Goal: Book appointment/travel/reservation

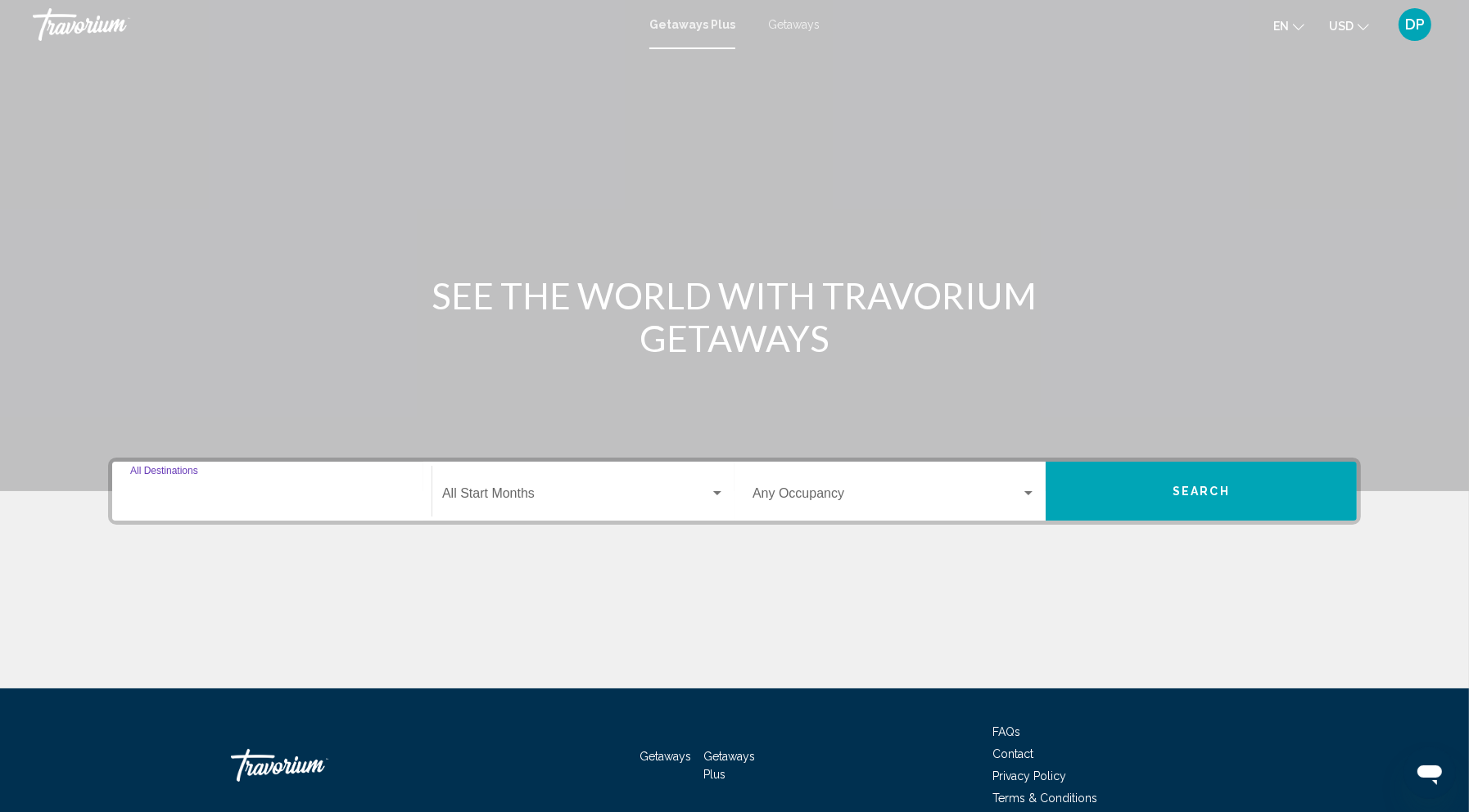
click at [197, 504] on input "Destination All Destinations" at bounding box center [272, 496] width 284 height 15
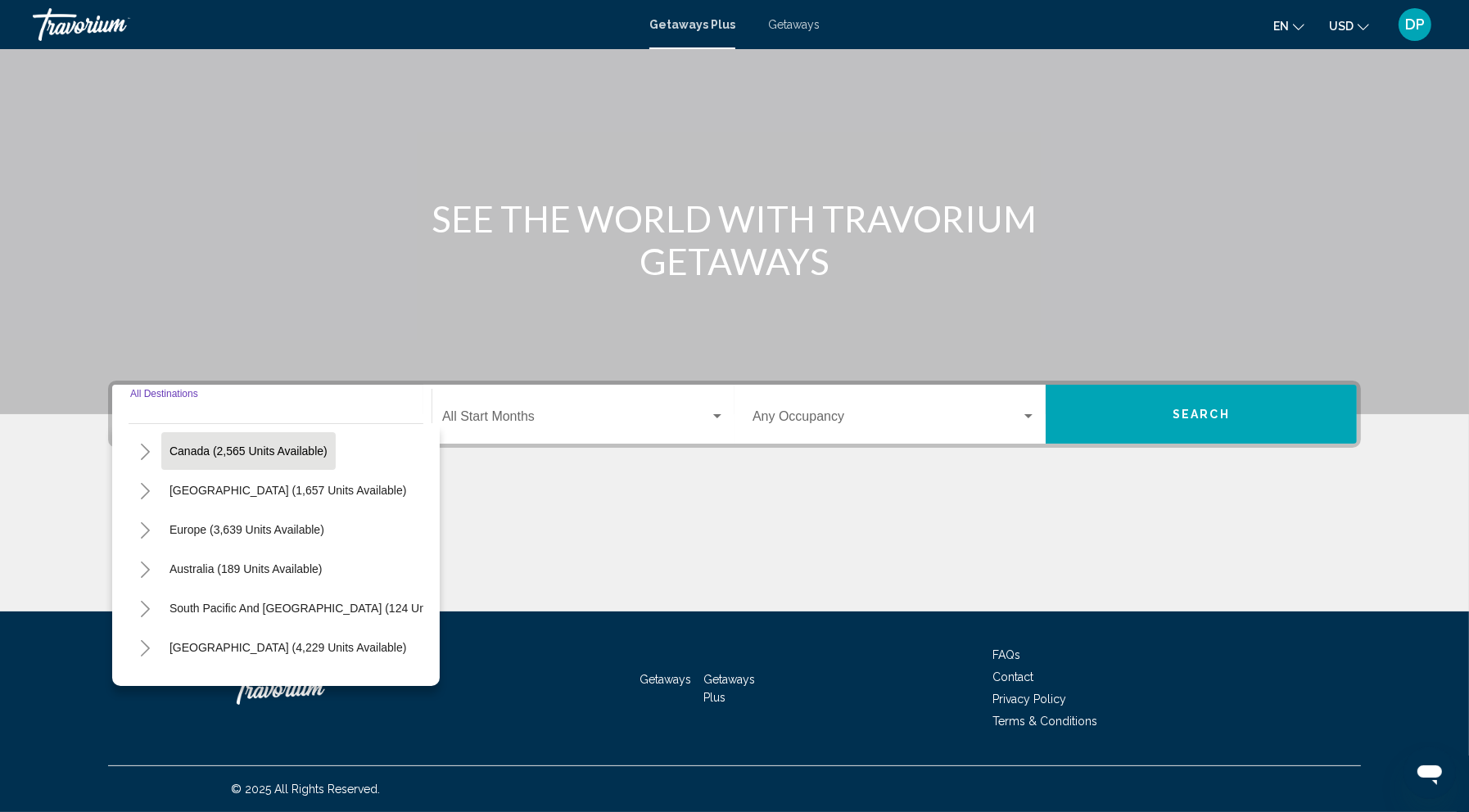
scroll to position [222, 0]
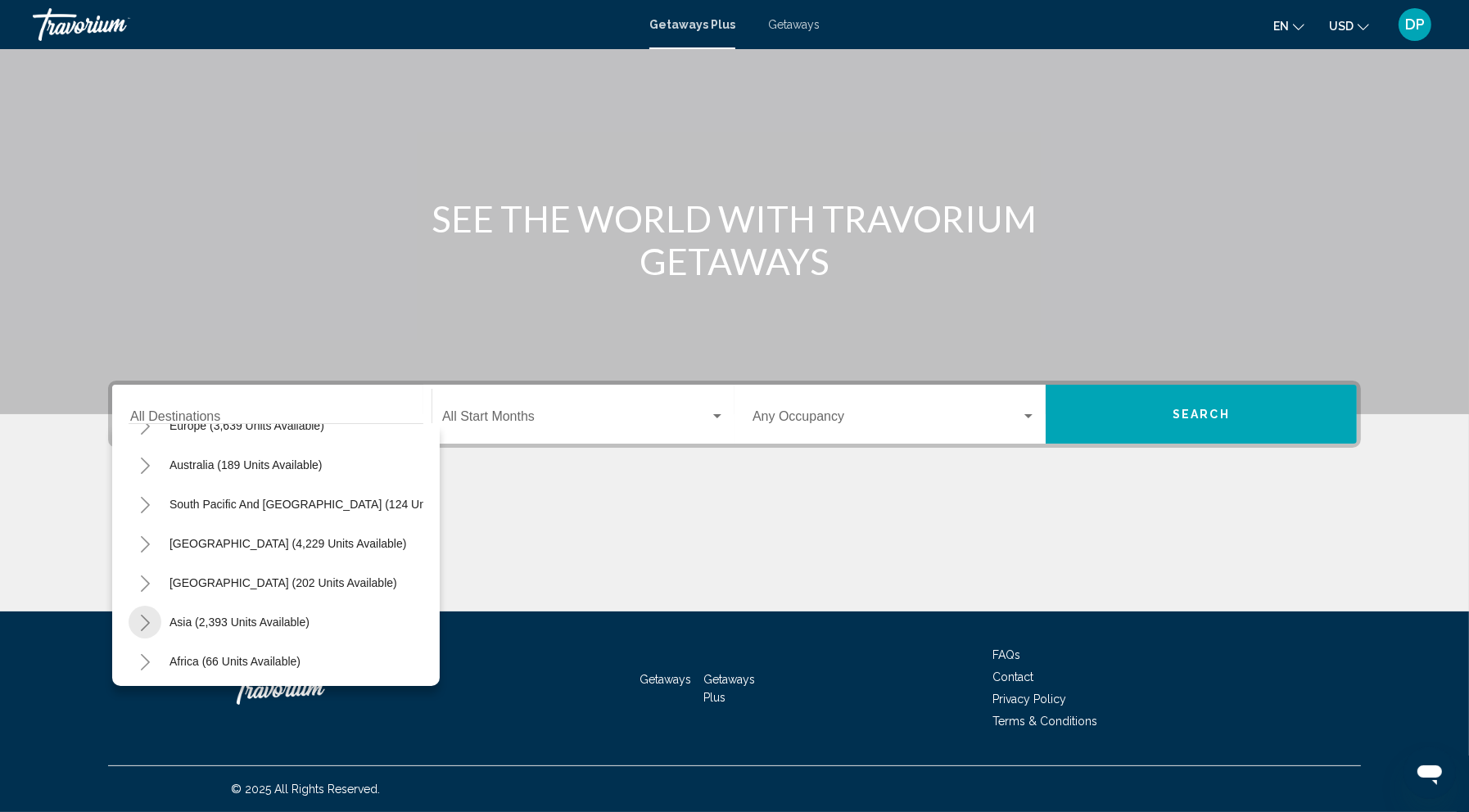
click at [139, 615] on icon "Toggle Asia (2,393 units available)" at bounding box center [145, 623] width 12 height 17
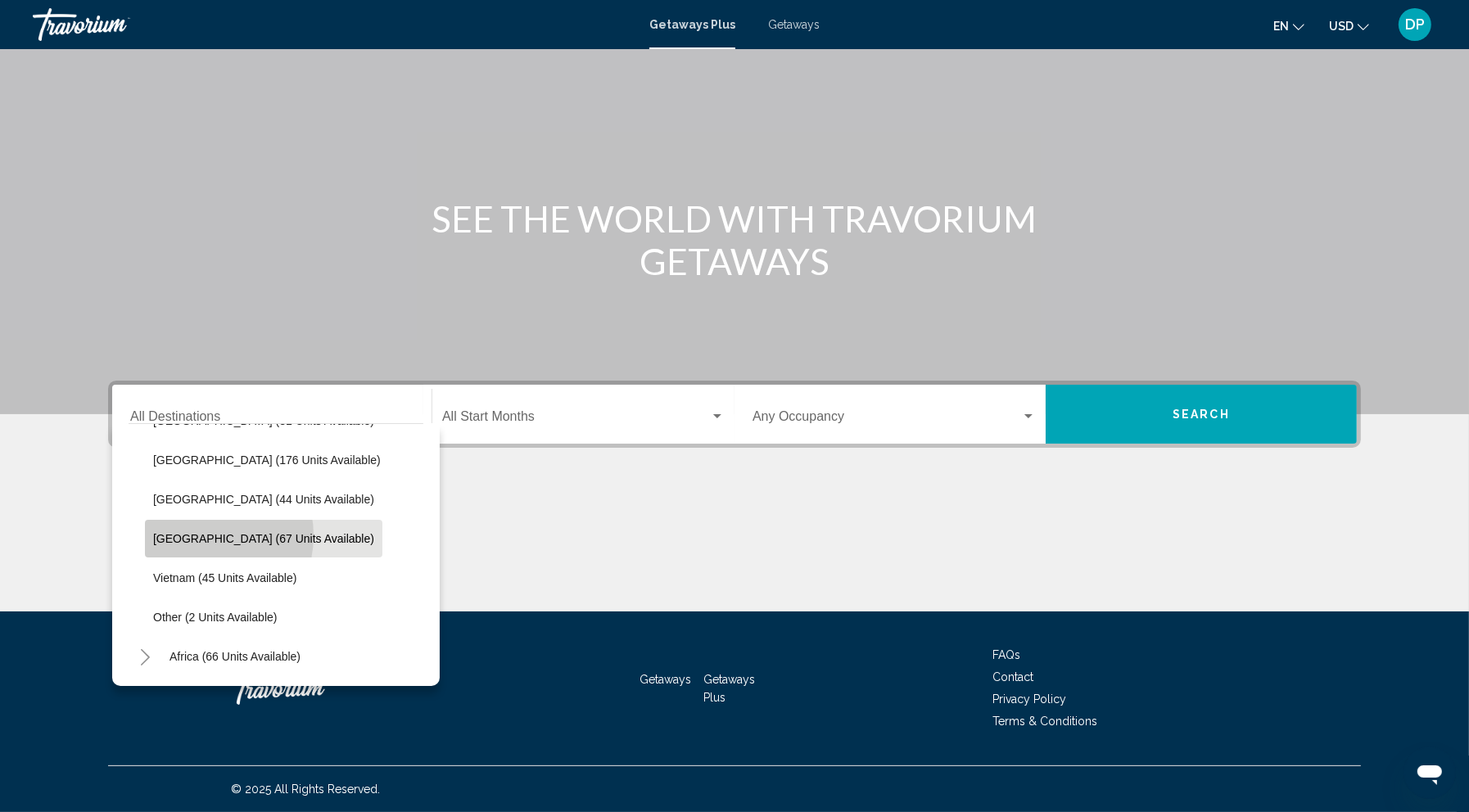
click at [153, 532] on span "[GEOGRAPHIC_DATA] (67 units available)" at bounding box center [264, 538] width 221 height 13
type input "**********"
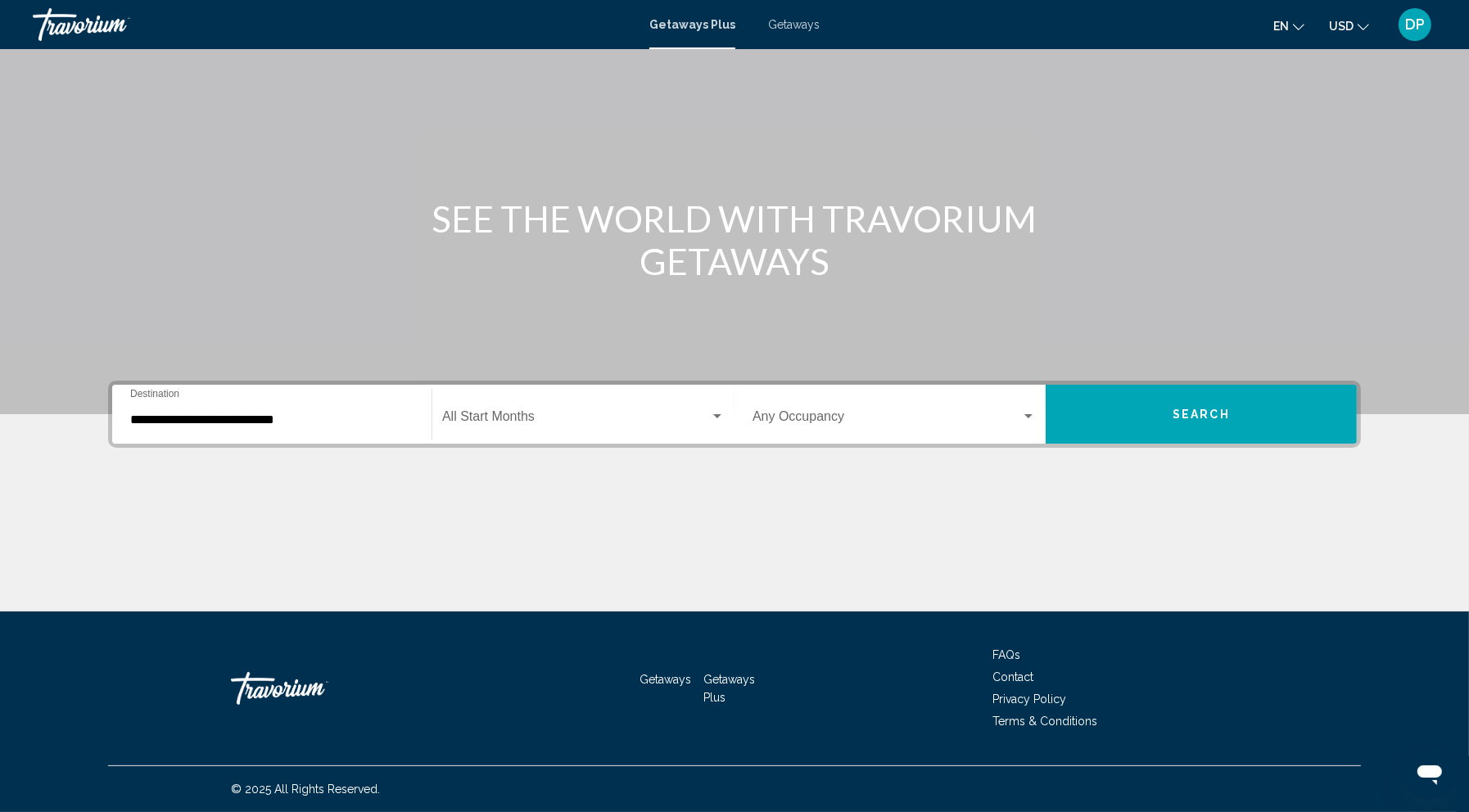
click at [234, 388] on div "**********" at bounding box center [272, 414] width 284 height 52
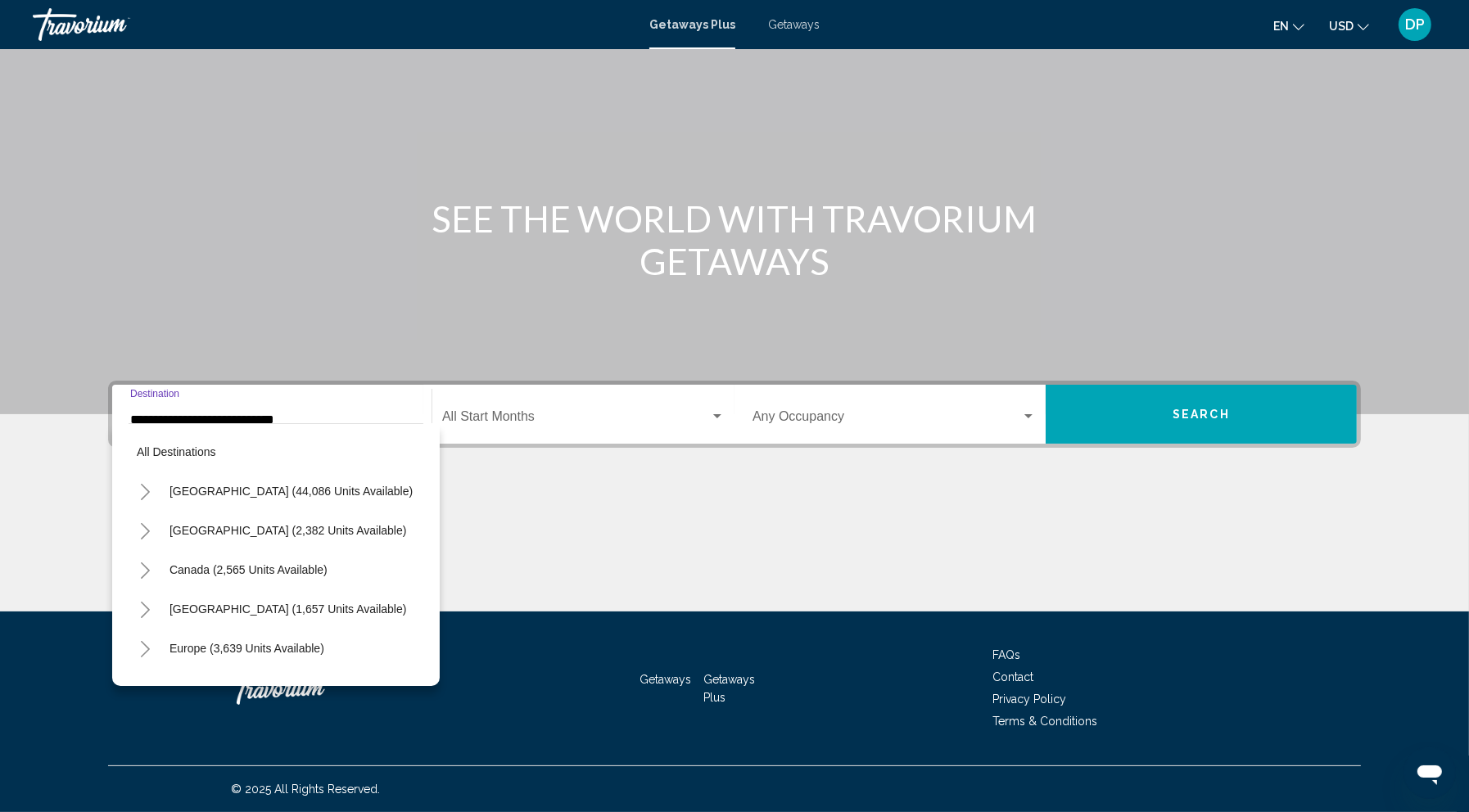
scroll to position [672, 0]
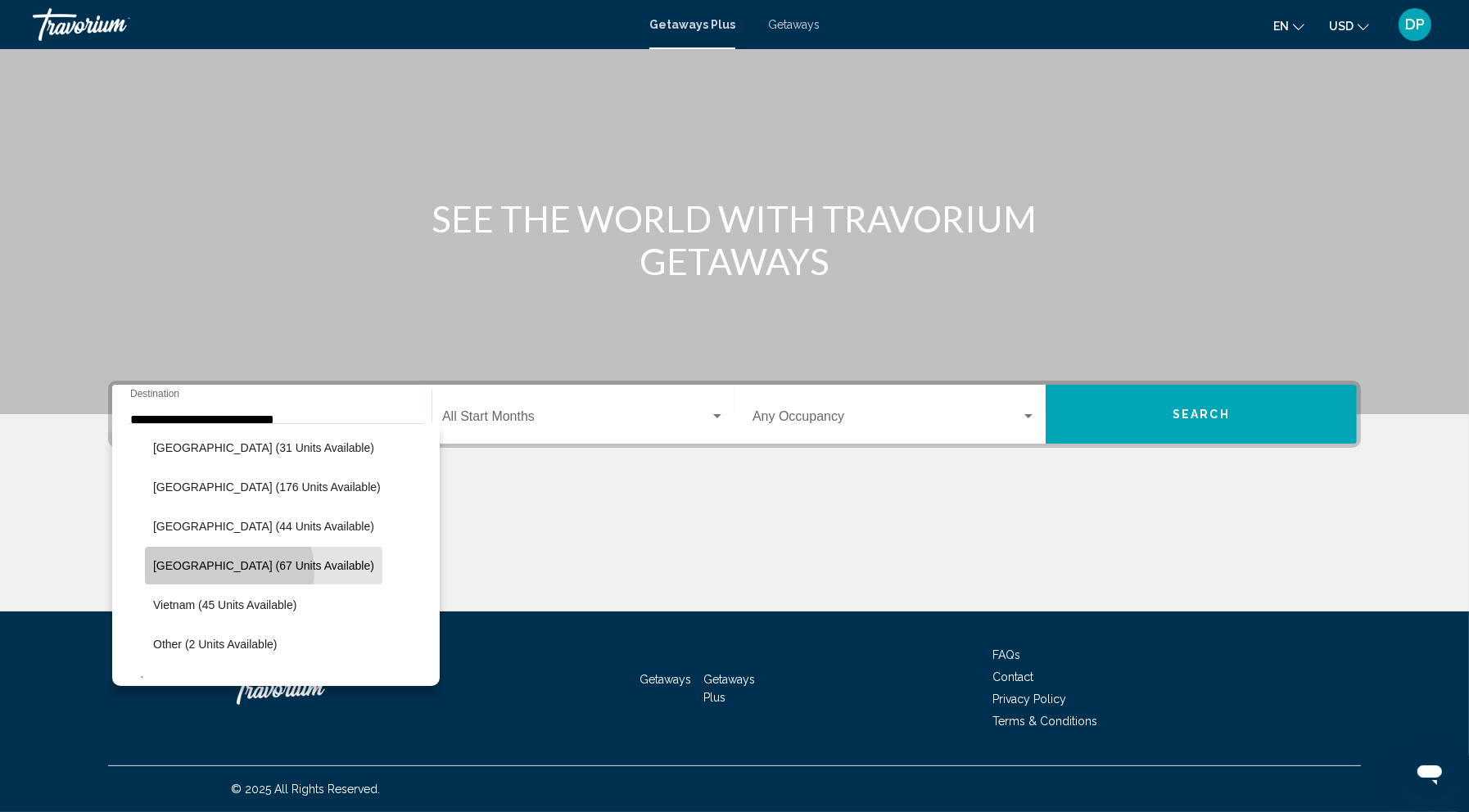
click at [164, 559] on span "[GEOGRAPHIC_DATA] (67 units available)" at bounding box center [264, 565] width 221 height 13
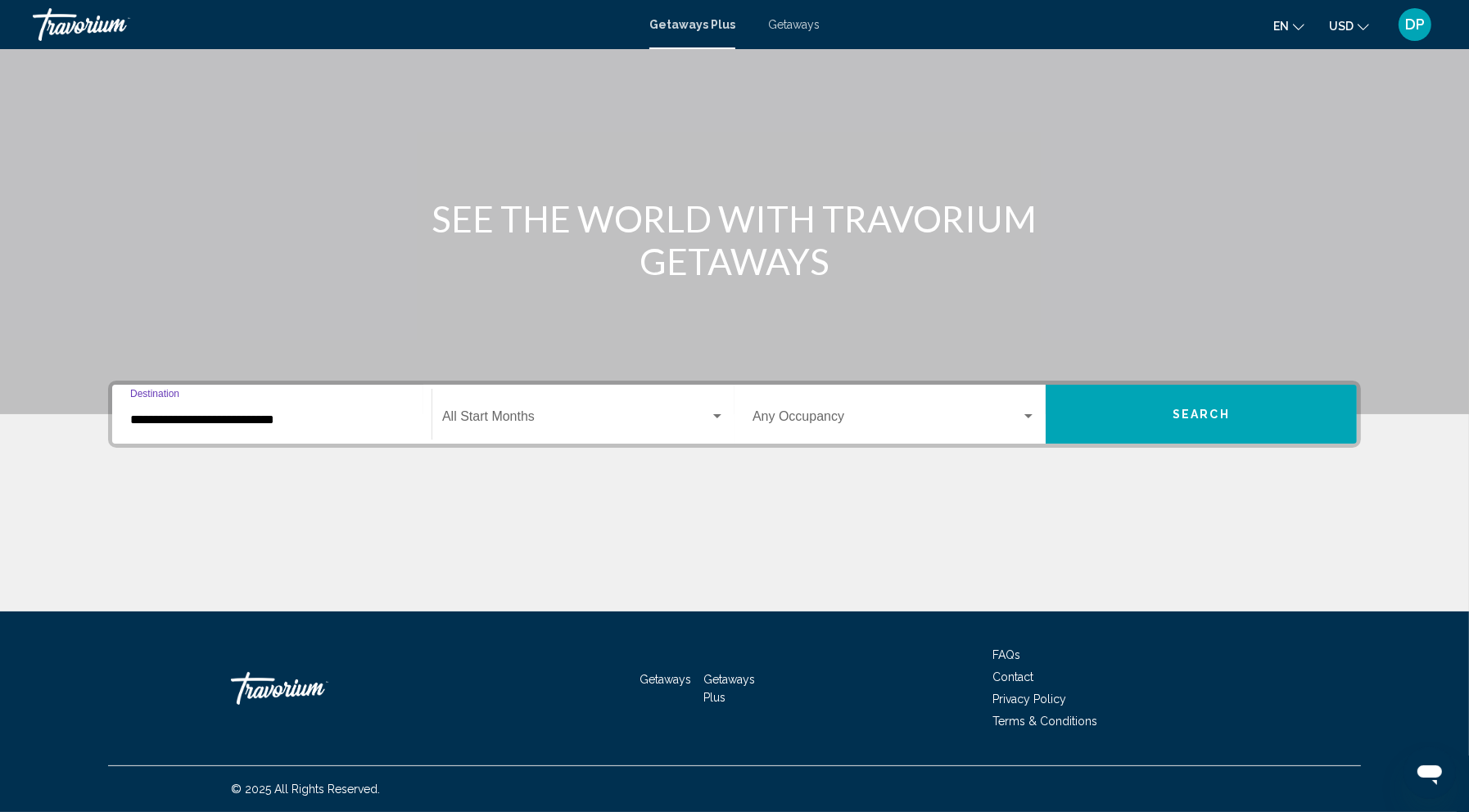
click at [285, 412] on input "**********" at bounding box center [272, 419] width 284 height 15
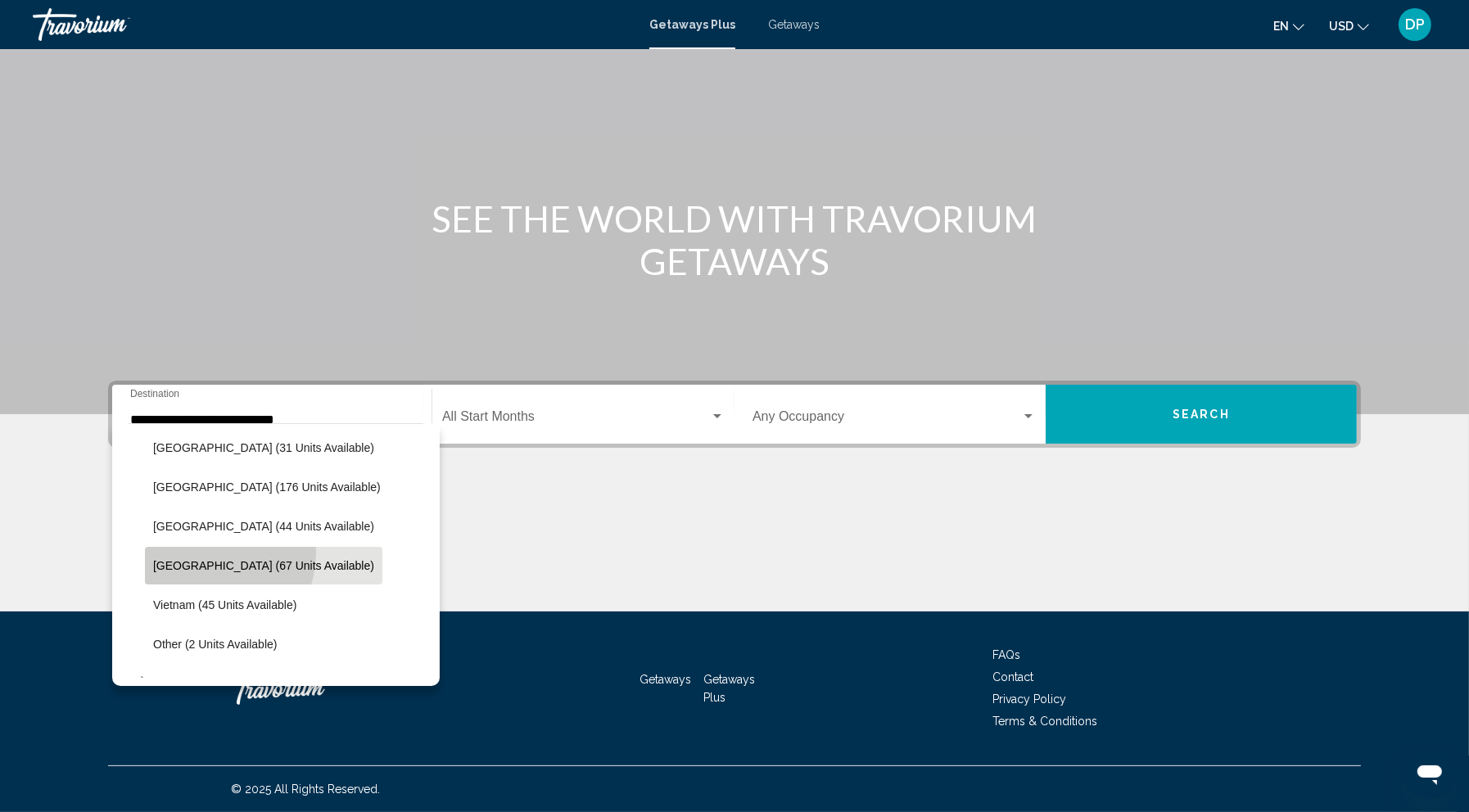
click at [145, 547] on button "[GEOGRAPHIC_DATA] (67 units available)" at bounding box center [264, 565] width 237 height 38
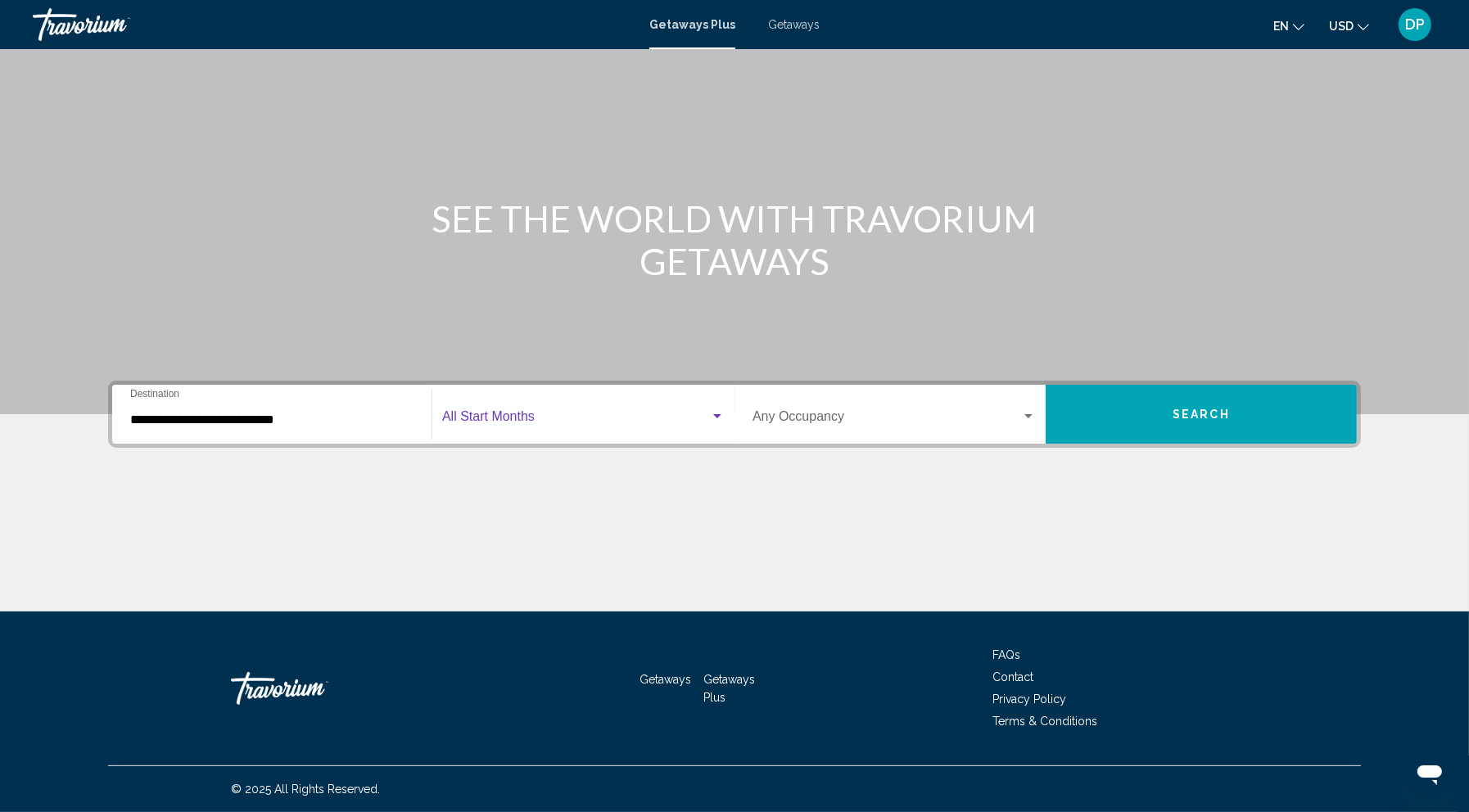
click at [620, 412] on span "Search widget" at bounding box center [576, 419] width 268 height 15
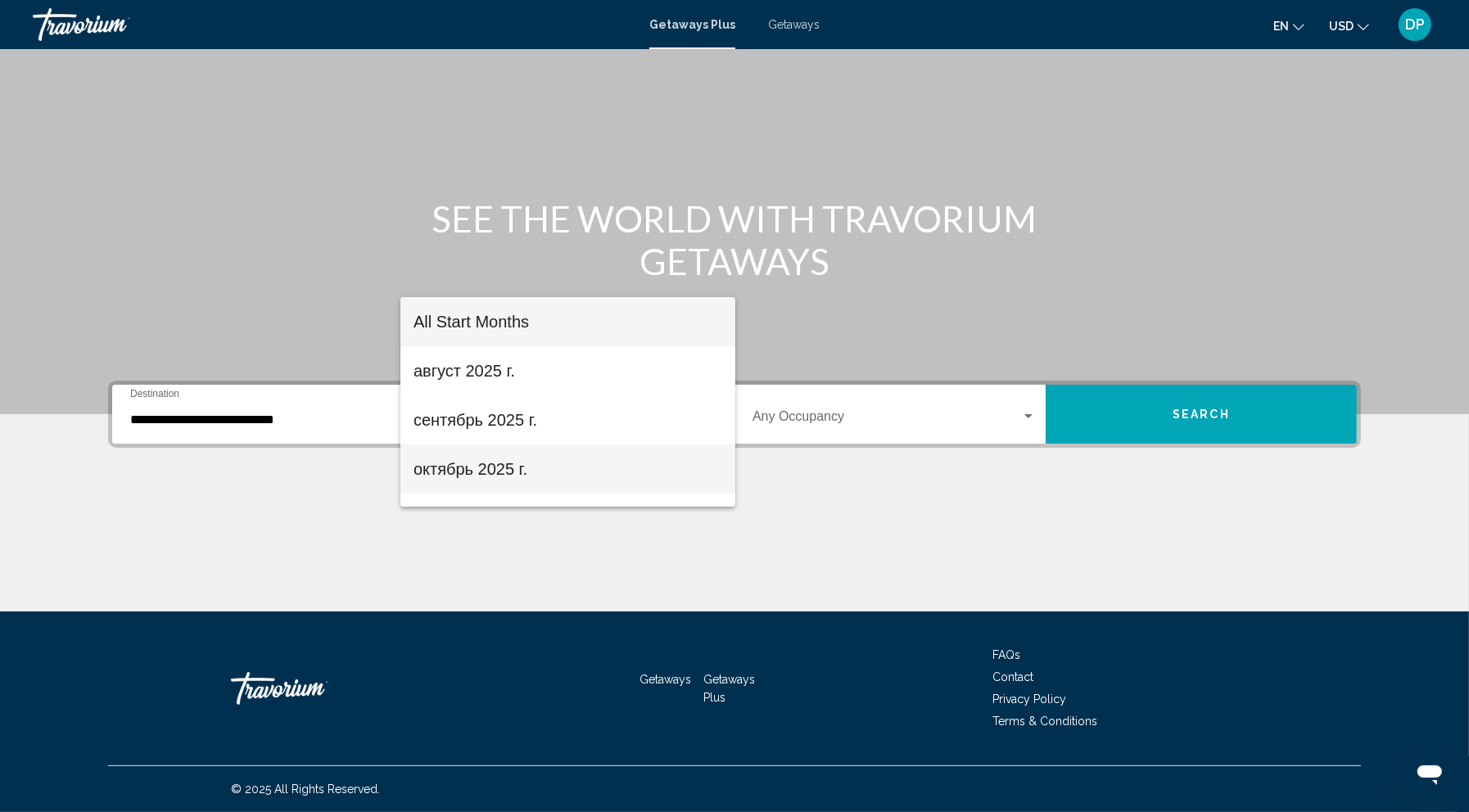
click at [579, 459] on span "октябрь 2025 г." at bounding box center [567, 469] width 309 height 49
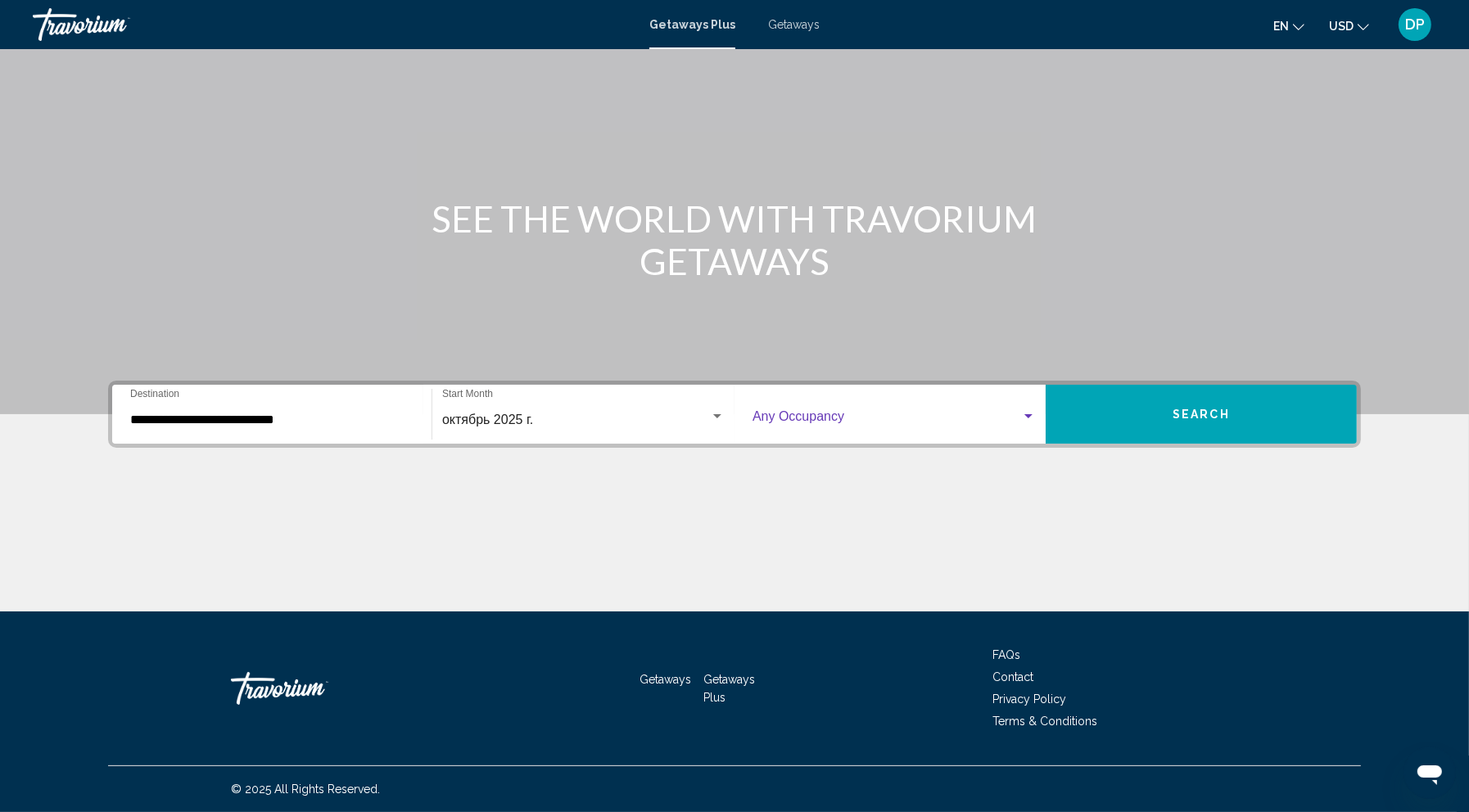
click at [929, 412] on span "Search widget" at bounding box center [887, 419] width 269 height 15
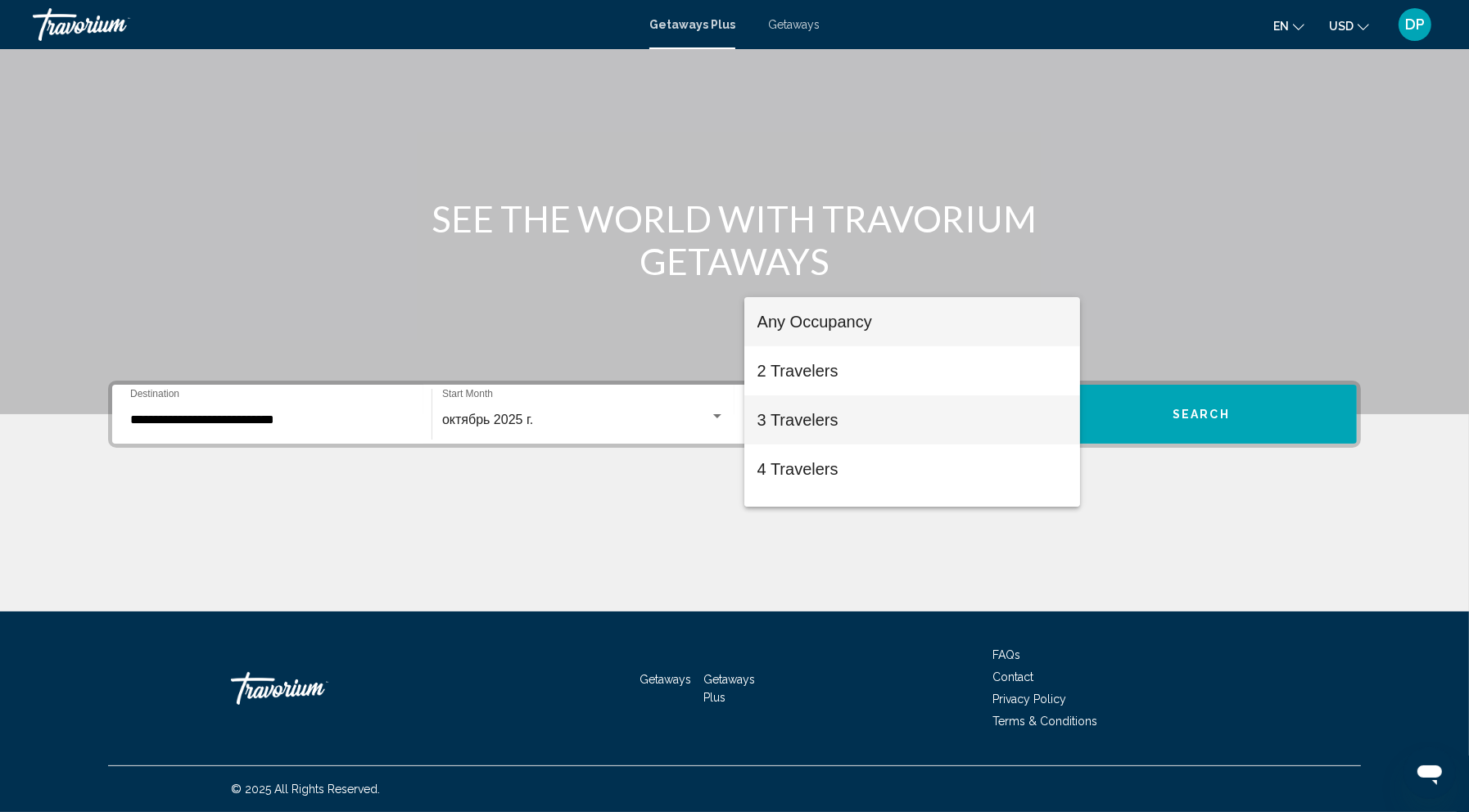
scroll to position [281, 0]
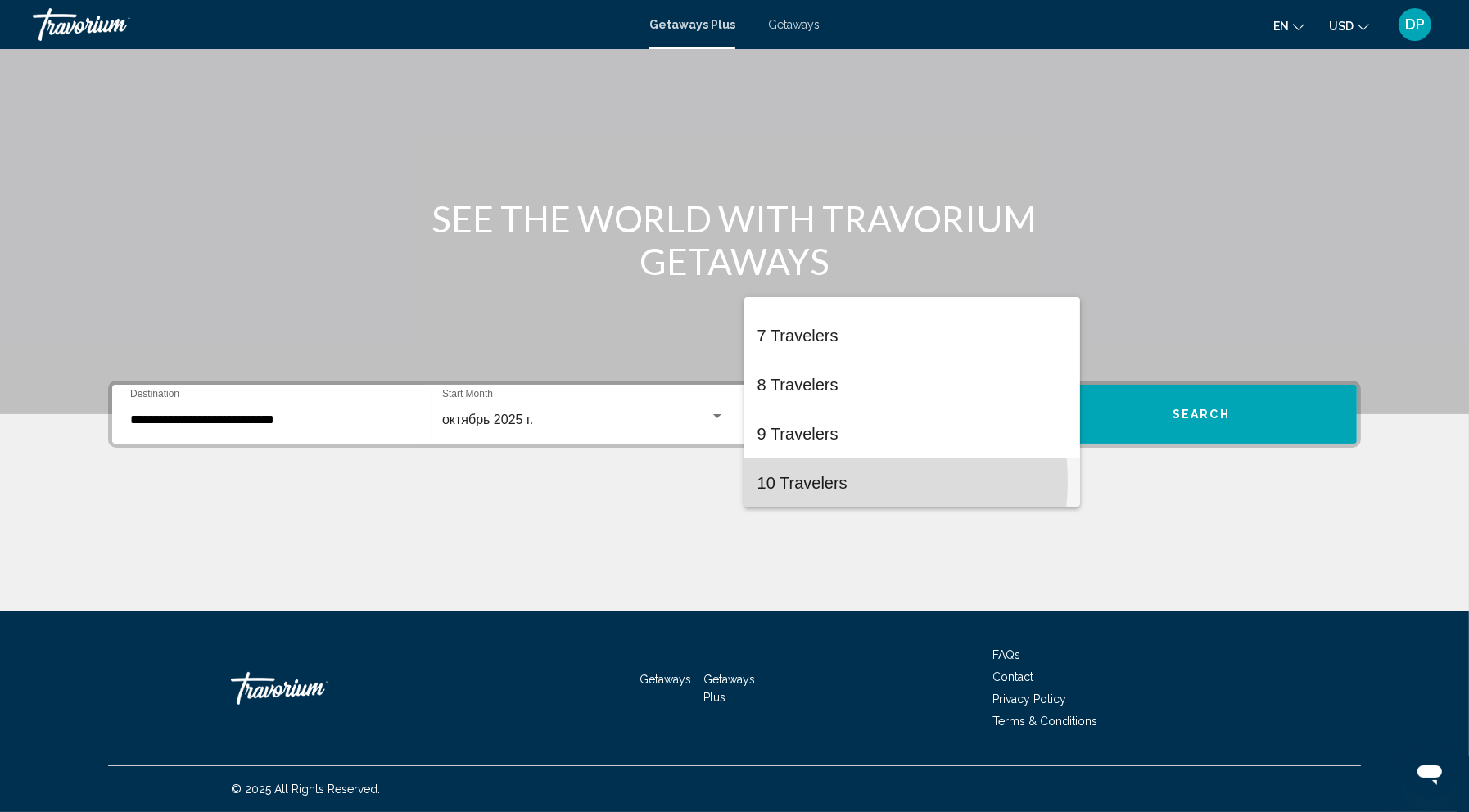
click at [829, 480] on span "10 Travelers" at bounding box center [912, 483] width 310 height 49
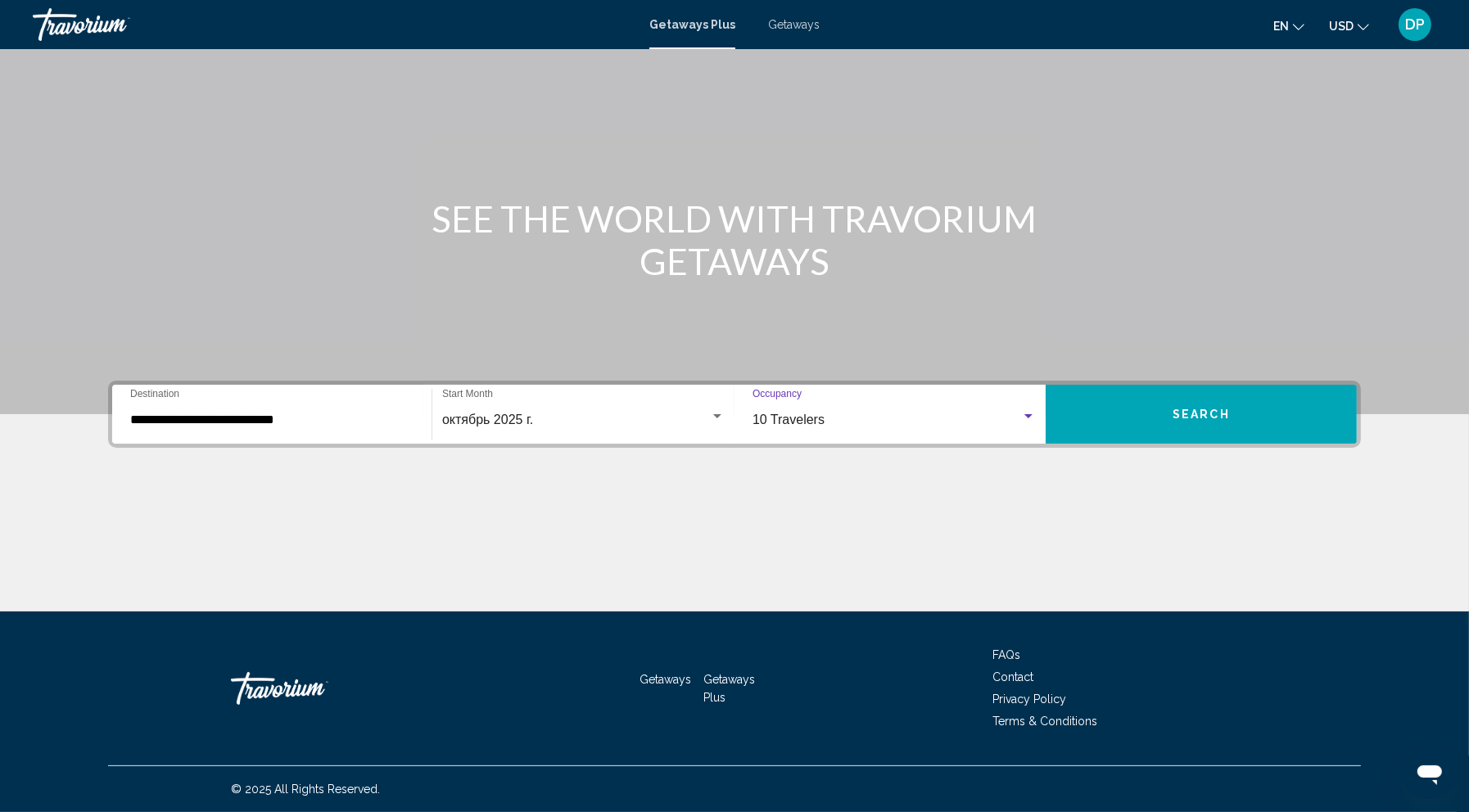
click at [1106, 385] on button "Search" at bounding box center [1201, 414] width 311 height 59
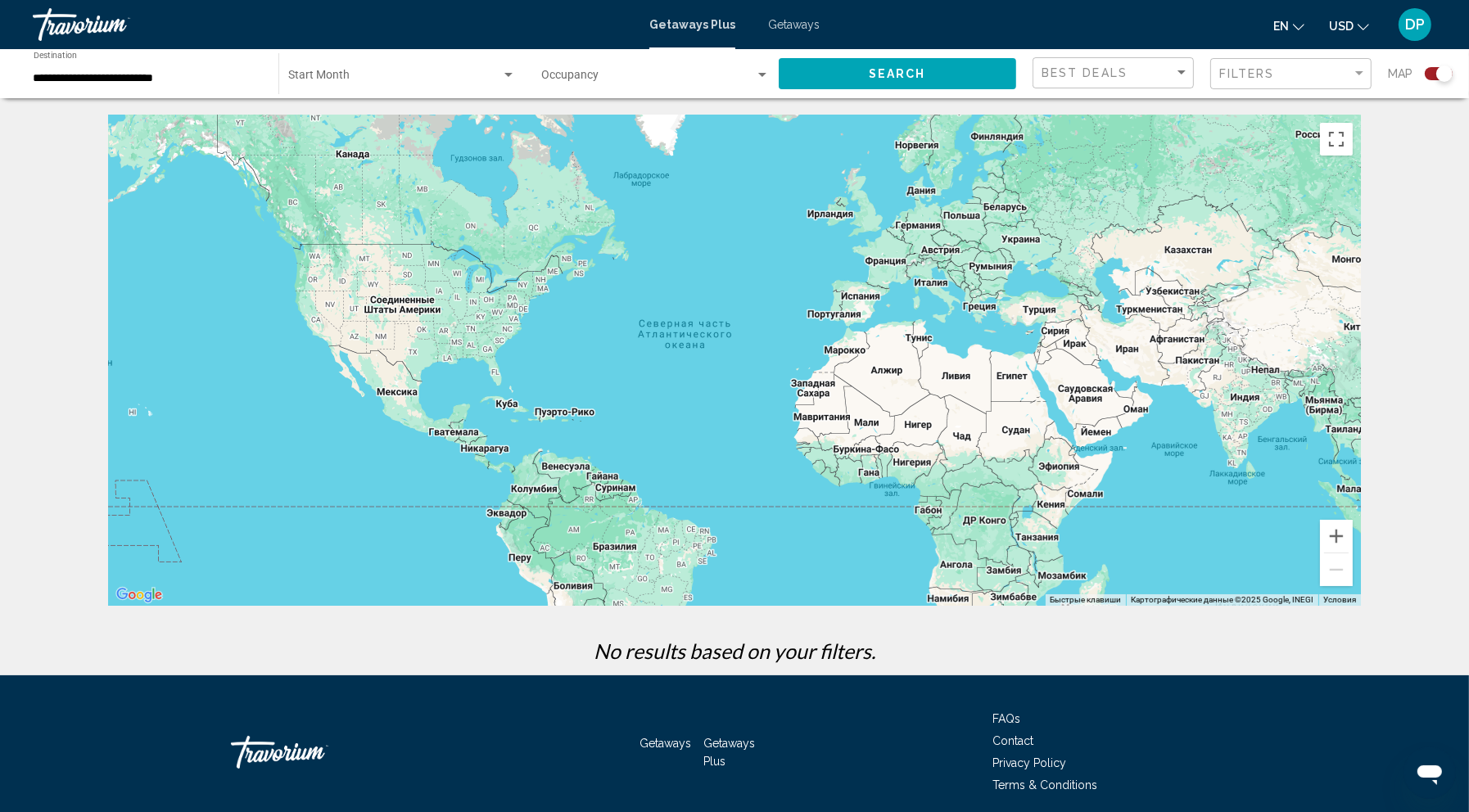
click at [689, 354] on div "Main content" at bounding box center [734, 360] width 1253 height 491
